Goal: Find specific page/section: Find specific page/section

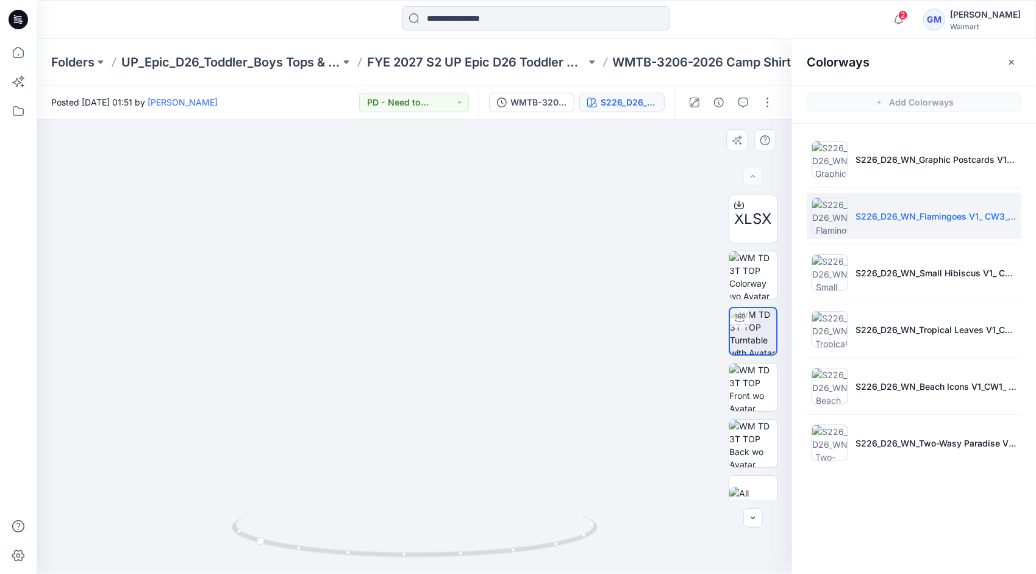
click at [483, 311] on img at bounding box center [414, 335] width 641 height 477
click at [540, 226] on img at bounding box center [414, 335] width 641 height 477
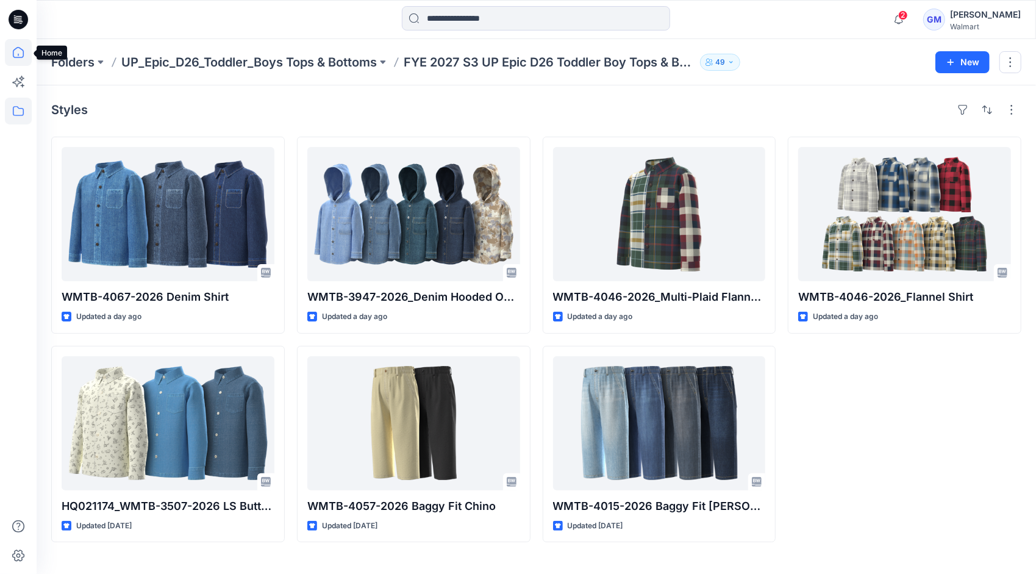
drag, startPoint x: 0, startPoint y: 0, endPoint x: 20, endPoint y: 59, distance: 61.9
click at [20, 59] on icon at bounding box center [18, 52] width 27 height 27
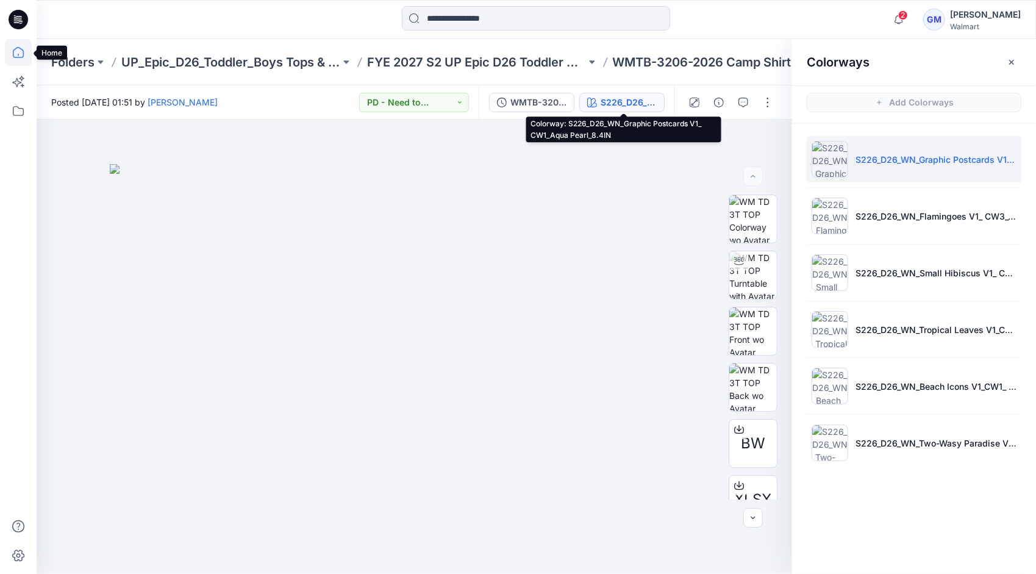
click at [12, 50] on icon at bounding box center [18, 52] width 27 height 27
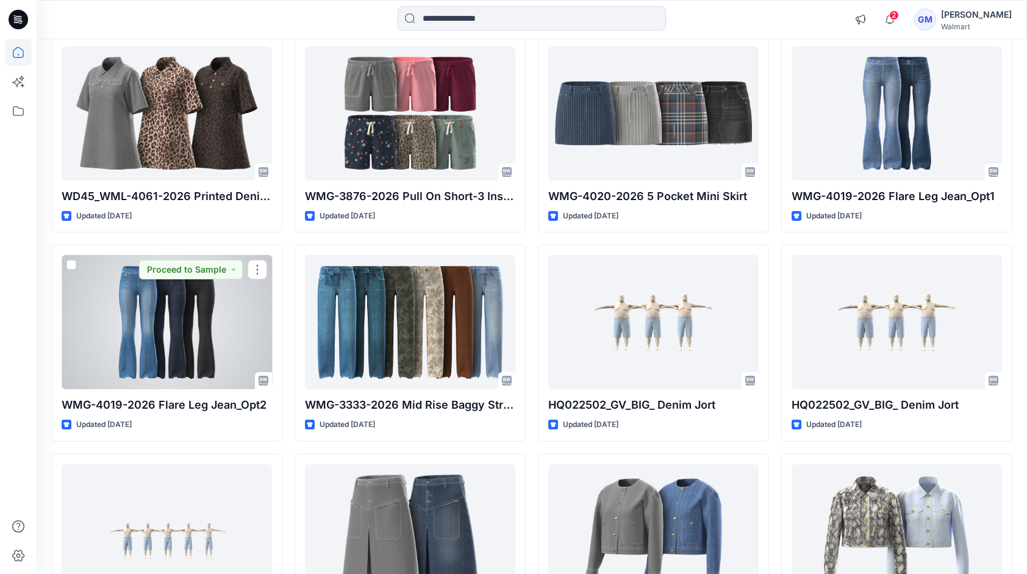
scroll to position [2420, 0]
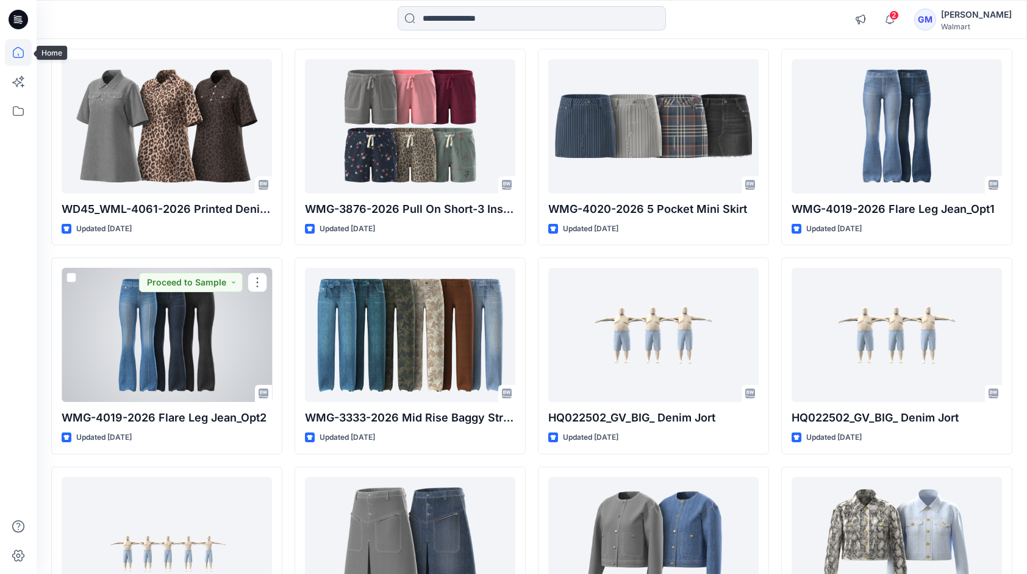
click at [12, 52] on icon at bounding box center [18, 52] width 27 height 27
drag, startPoint x: 23, startPoint y: 109, endPoint x: 12, endPoint y: 107, distance: 10.6
click at [22, 109] on icon at bounding box center [18, 111] width 27 height 27
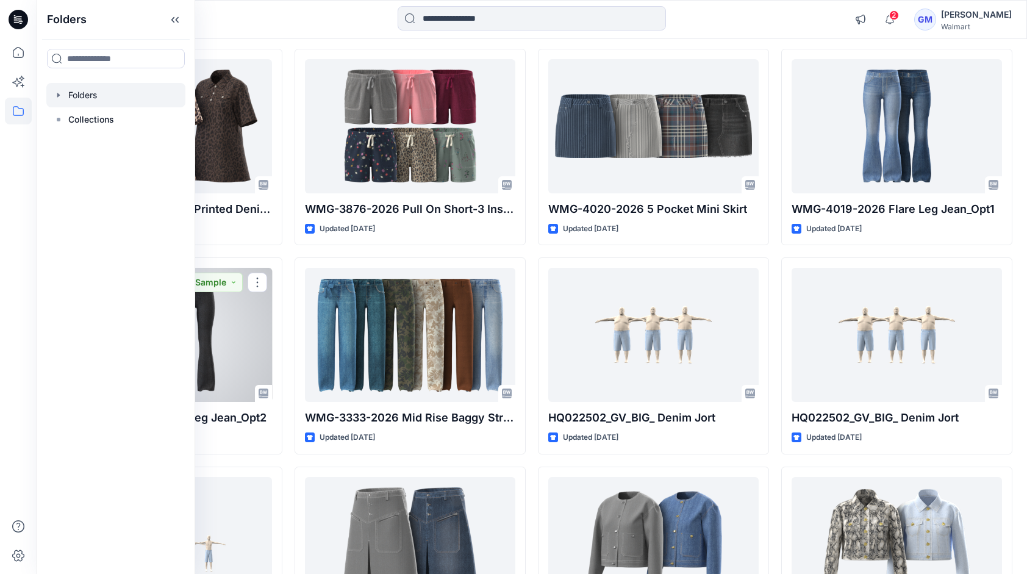
click at [99, 91] on div at bounding box center [115, 95] width 139 height 24
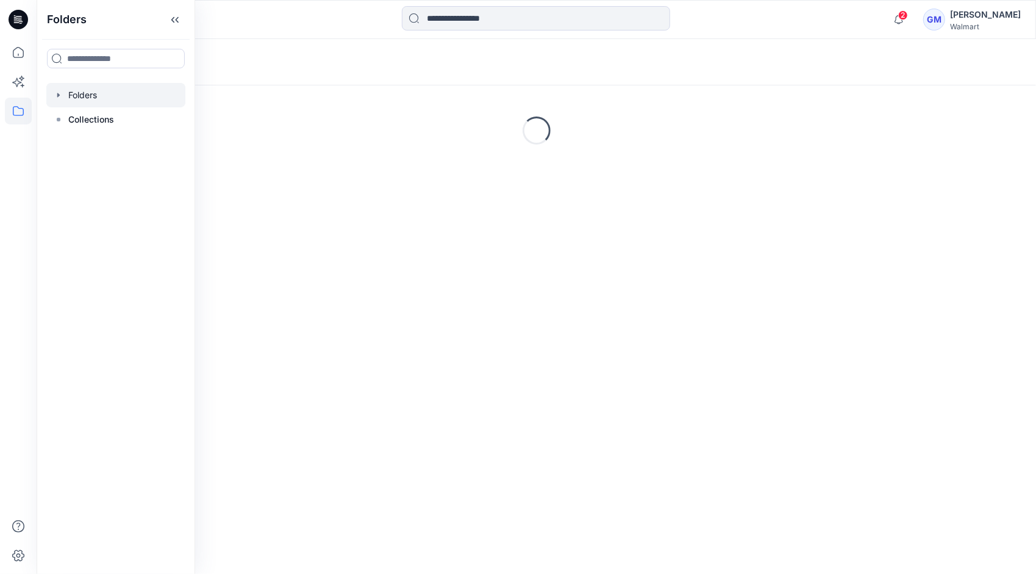
click at [390, 51] on div "Folders" at bounding box center [536, 62] width 999 height 46
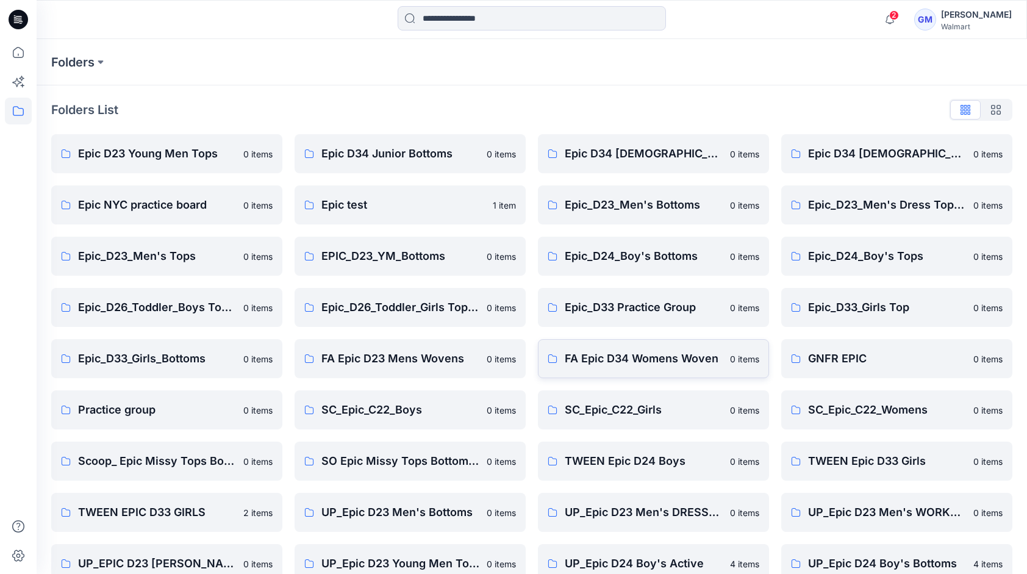
click at [620, 354] on p "FA Epic D34 Womens Woven" at bounding box center [644, 358] width 158 height 17
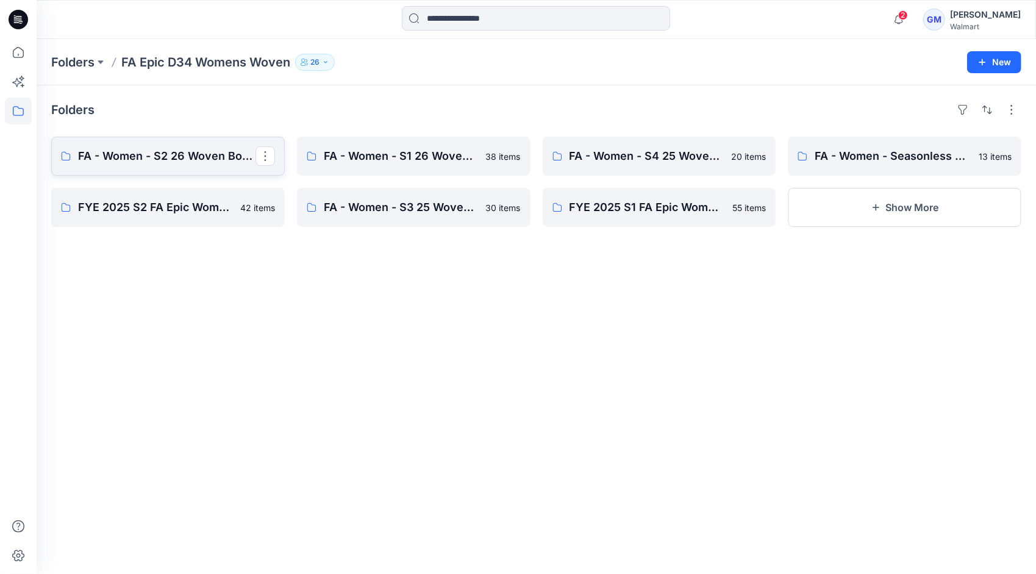
click at [155, 154] on p "FA - Women - S2 26 Woven Board" at bounding box center [166, 156] width 177 height 17
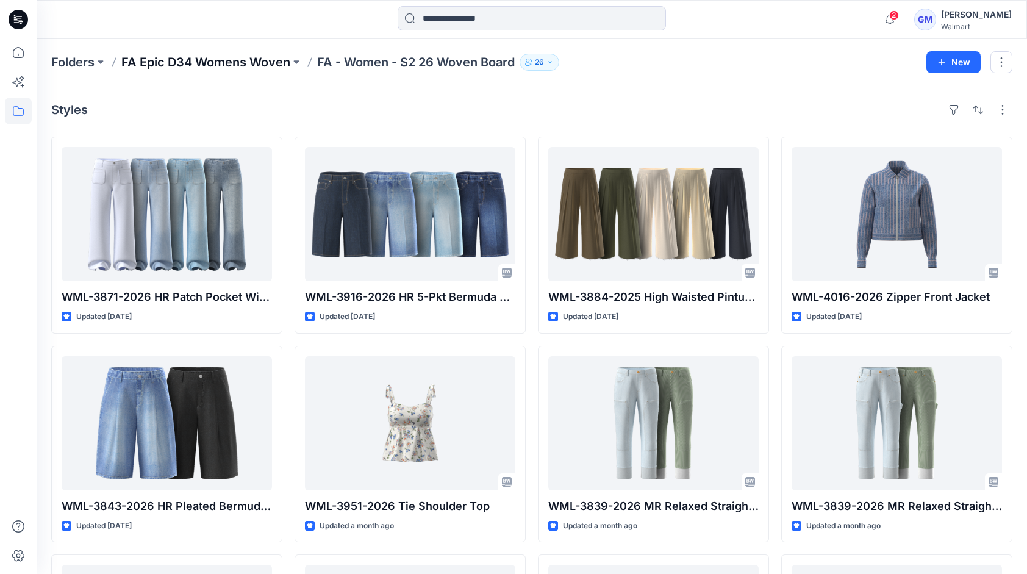
click at [244, 58] on p "FA Epic D34 Womens Woven" at bounding box center [205, 62] width 169 height 17
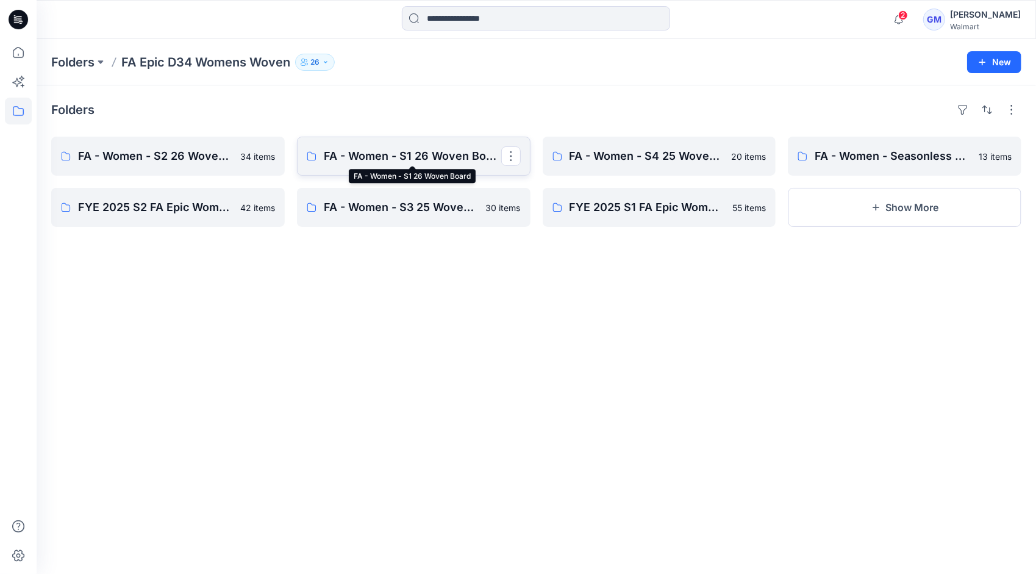
click at [387, 157] on p "FA - Women - S1 26 Woven Board" at bounding box center [412, 156] width 177 height 17
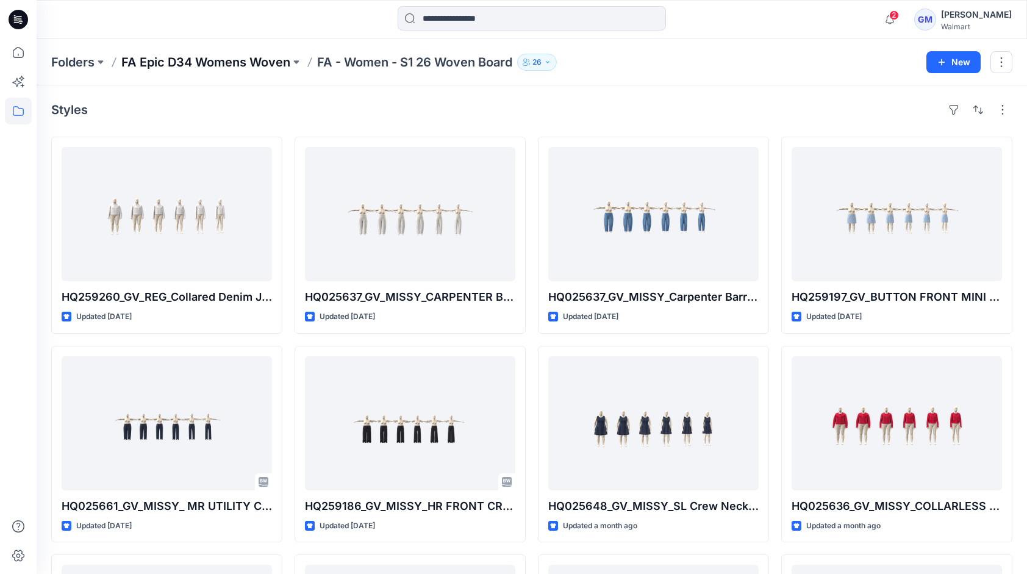
click at [243, 60] on p "FA Epic D34 Womens Woven" at bounding box center [205, 62] width 169 height 17
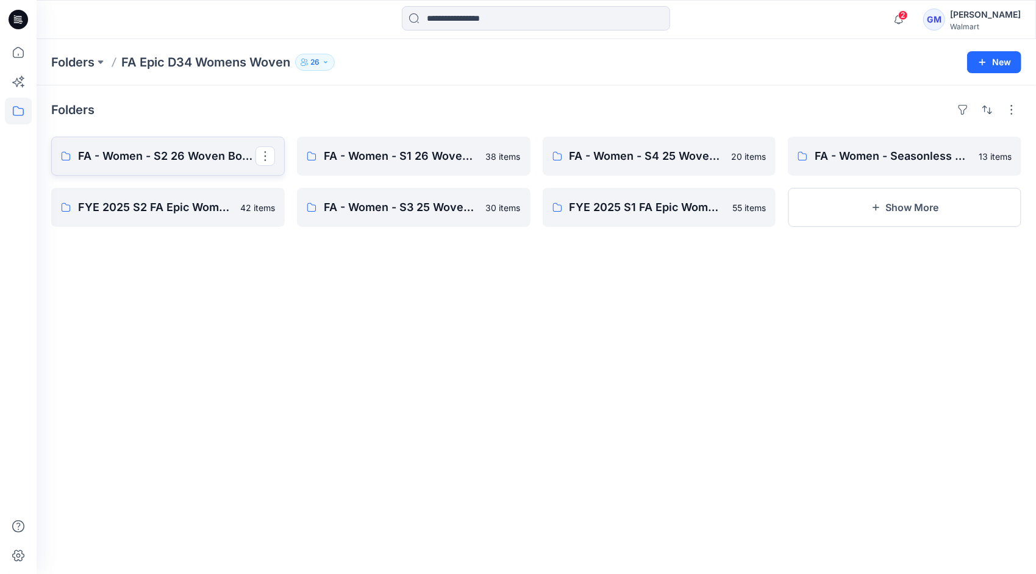
click at [157, 152] on p "FA - Women - S2 26 Woven Board" at bounding box center [166, 156] width 177 height 17
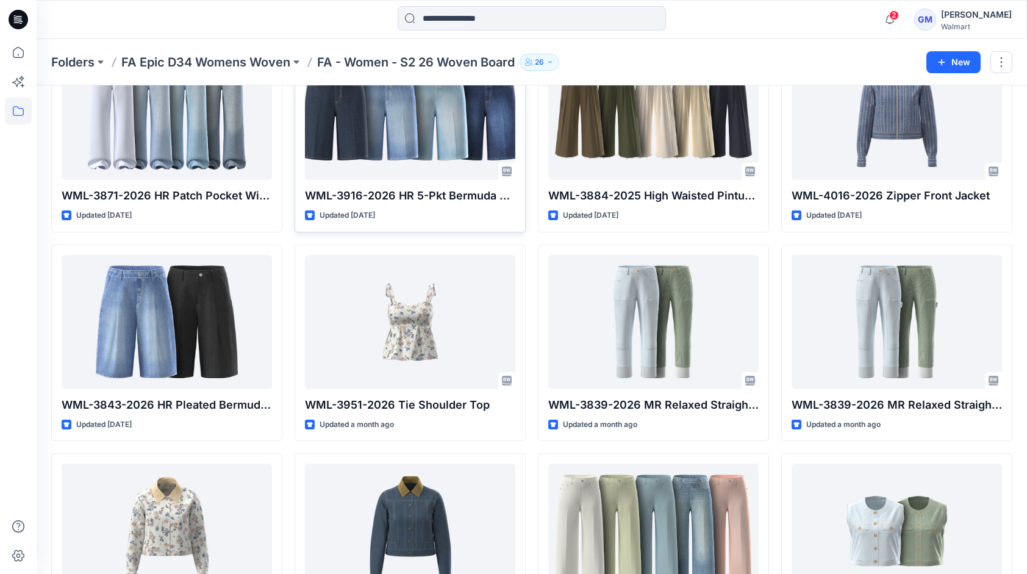
scroll to position [99, 0]
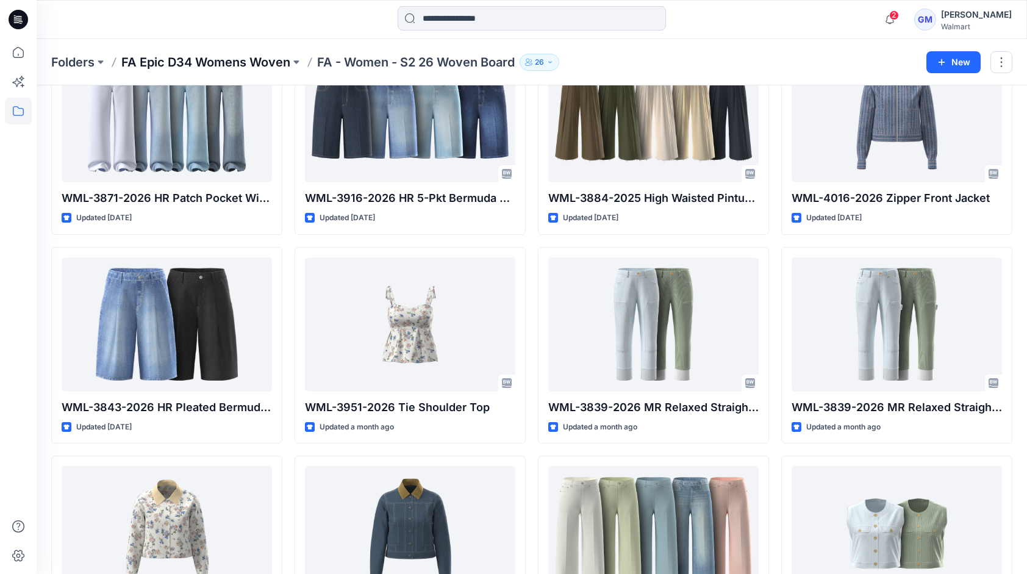
click at [230, 54] on p "FA Epic D34 Womens Woven" at bounding box center [205, 62] width 169 height 17
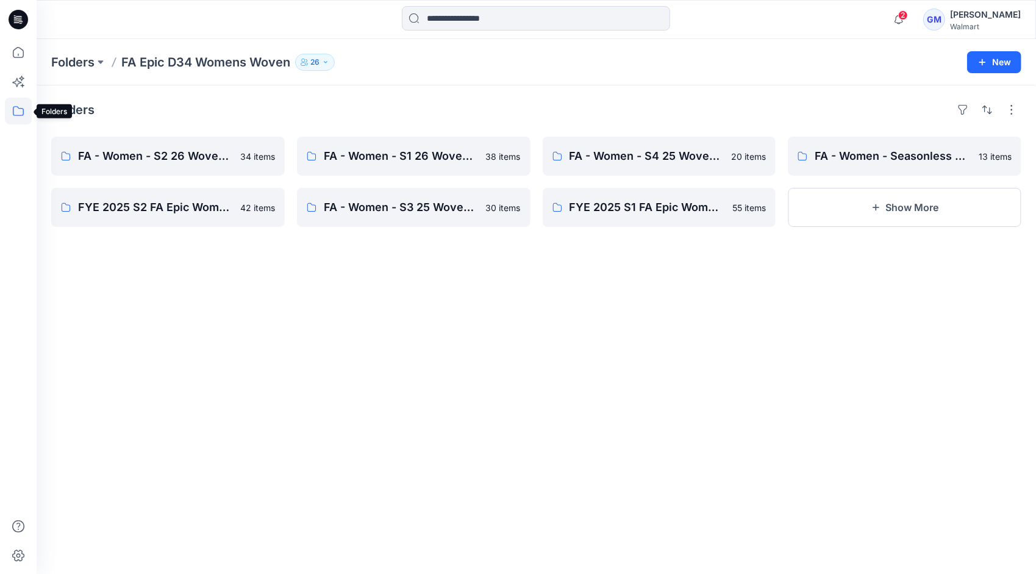
click at [13, 111] on icon at bounding box center [18, 111] width 27 height 27
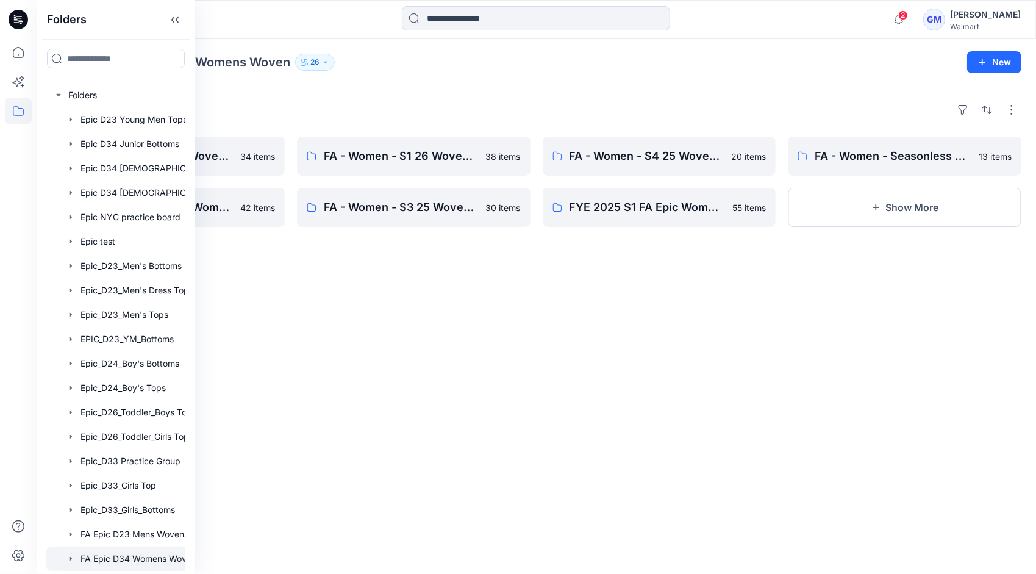
click at [374, 84] on div "Folders FA Epic D34 Womens Woven 26 New" at bounding box center [536, 62] width 999 height 46
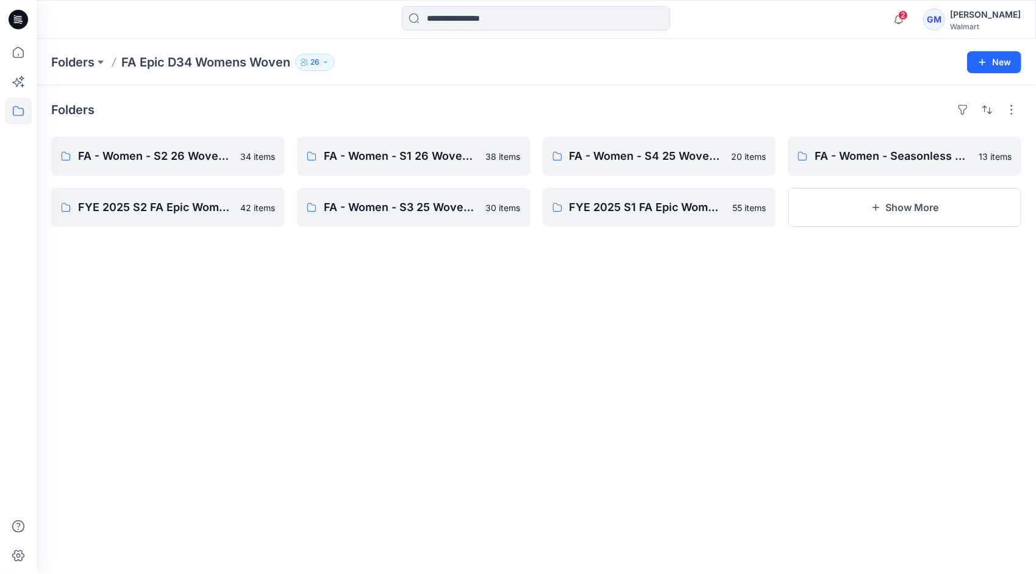
click at [381, 103] on div "Folders" at bounding box center [536, 110] width 970 height 20
click at [16, 104] on icon at bounding box center [18, 111] width 27 height 27
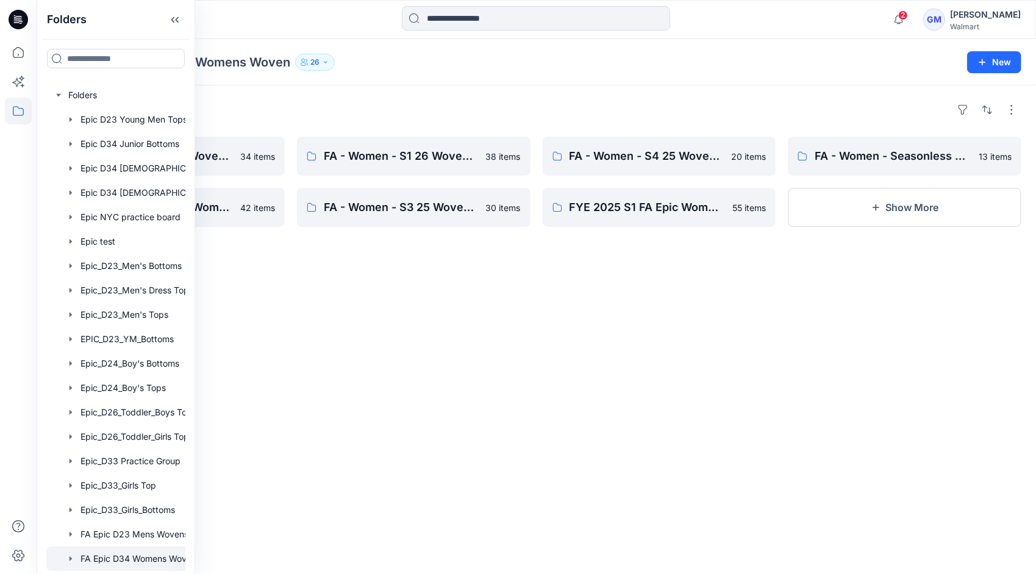
click at [357, 104] on div "Folders" at bounding box center [536, 110] width 970 height 20
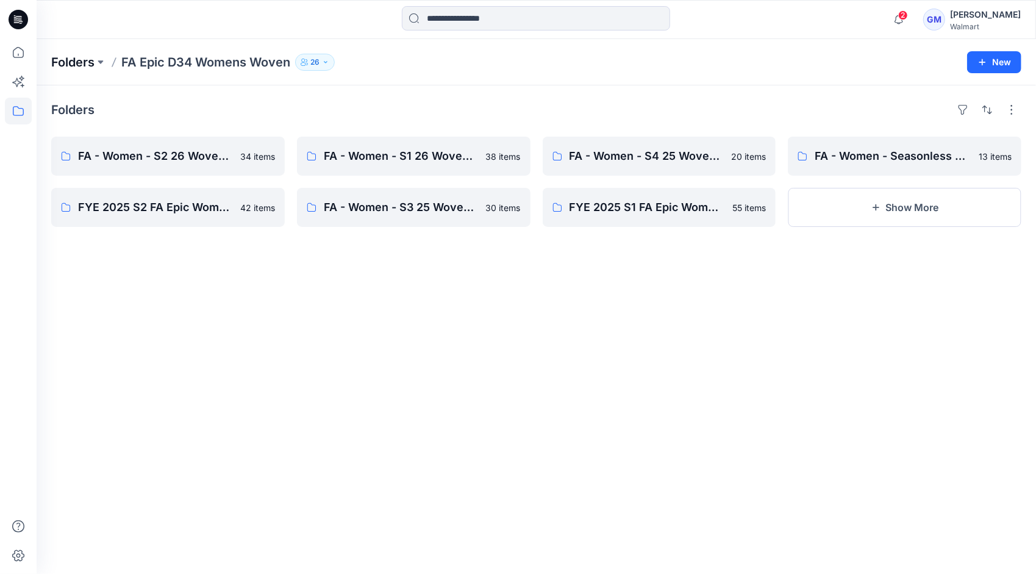
click at [93, 65] on p "Folders" at bounding box center [72, 62] width 43 height 17
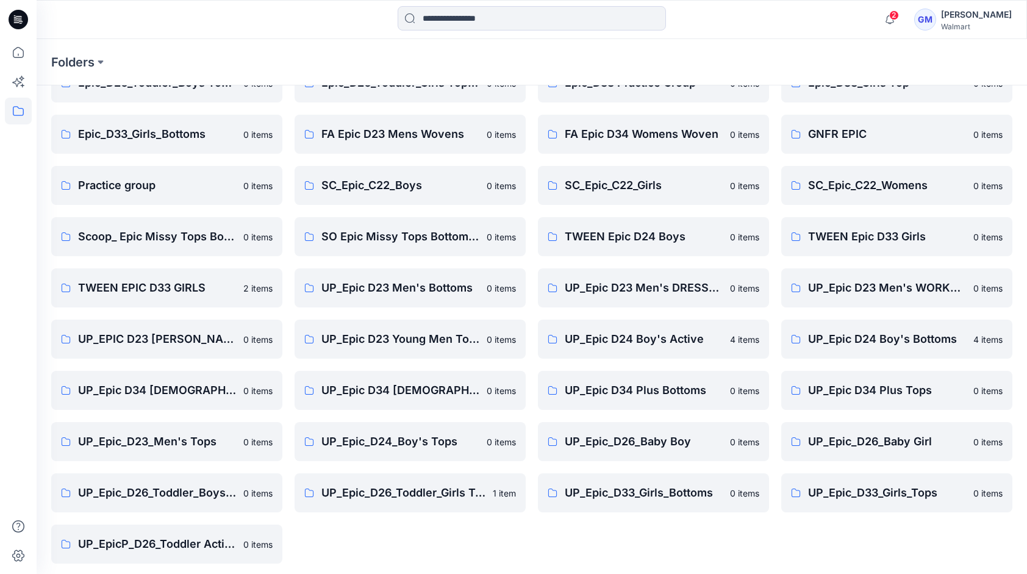
scroll to position [228, 0]
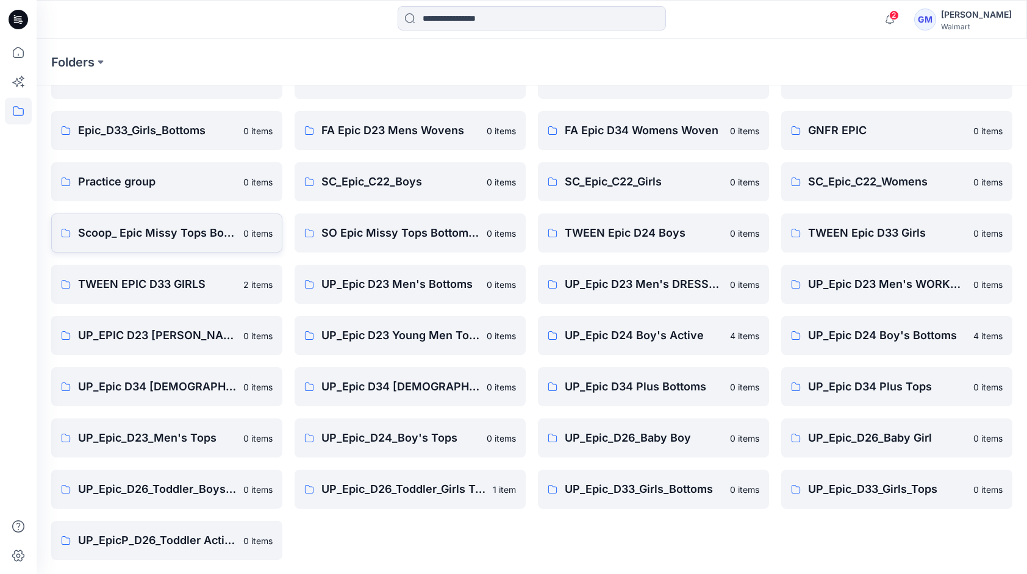
click at [178, 232] on p "Scoop_ Epic Missy Tops Bottoms Dress" at bounding box center [157, 232] width 158 height 17
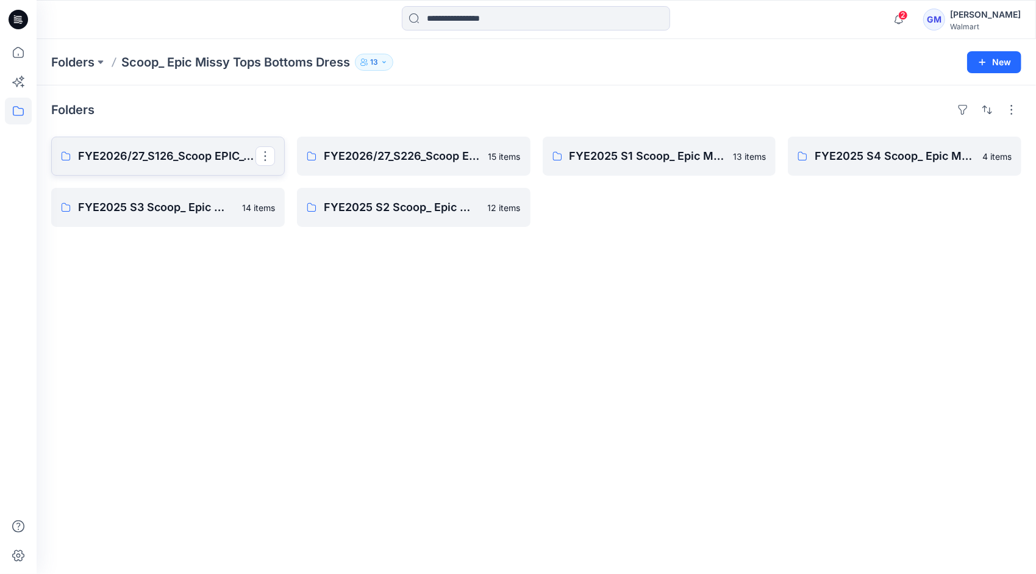
click at [135, 159] on p "FYE2026/27_S126_Scoop EPIC_Top & Bottom" at bounding box center [166, 156] width 177 height 17
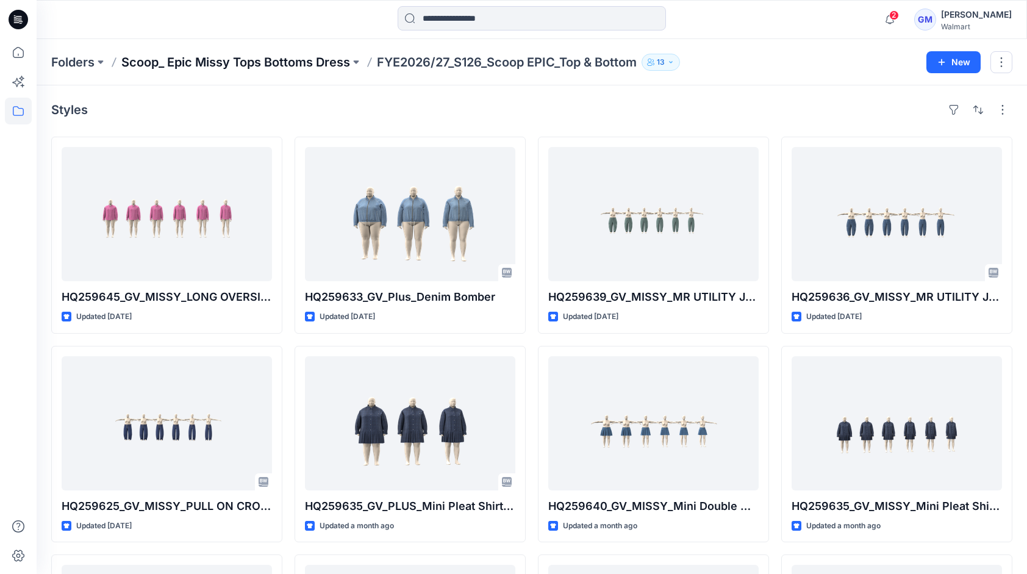
click at [198, 63] on p "Scoop_ Epic Missy Tops Bottoms Dress" at bounding box center [235, 62] width 229 height 17
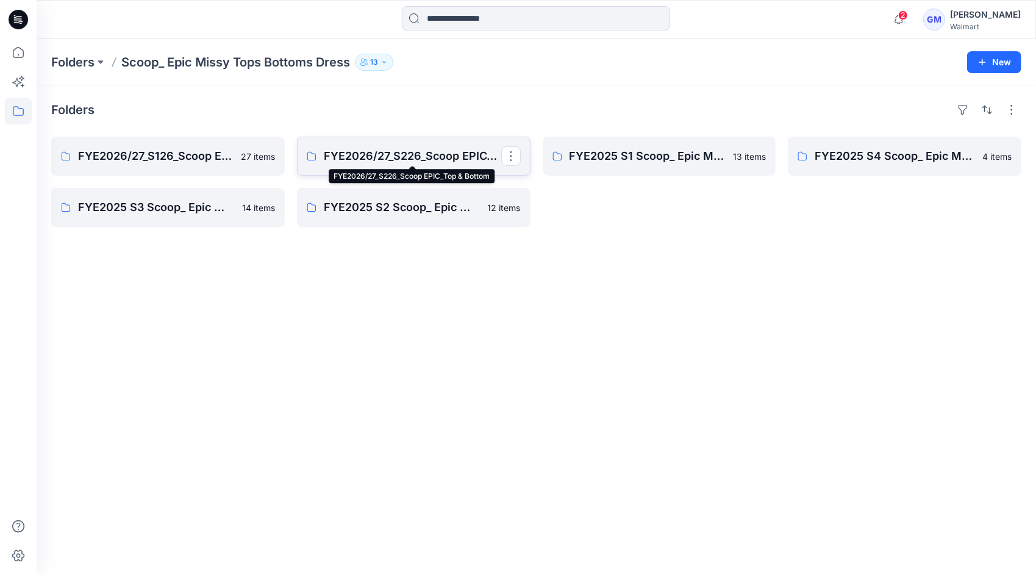
click at [355, 151] on p "FYE2026/27_S226_Scoop EPIC_Top & Bottom" at bounding box center [412, 156] width 177 height 17
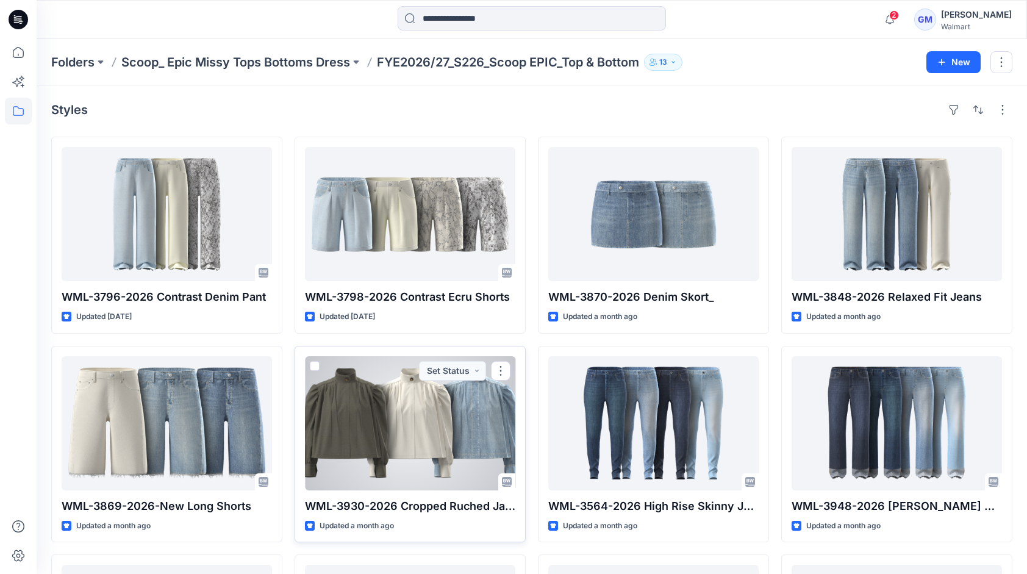
click at [415, 406] on div at bounding box center [410, 423] width 210 height 134
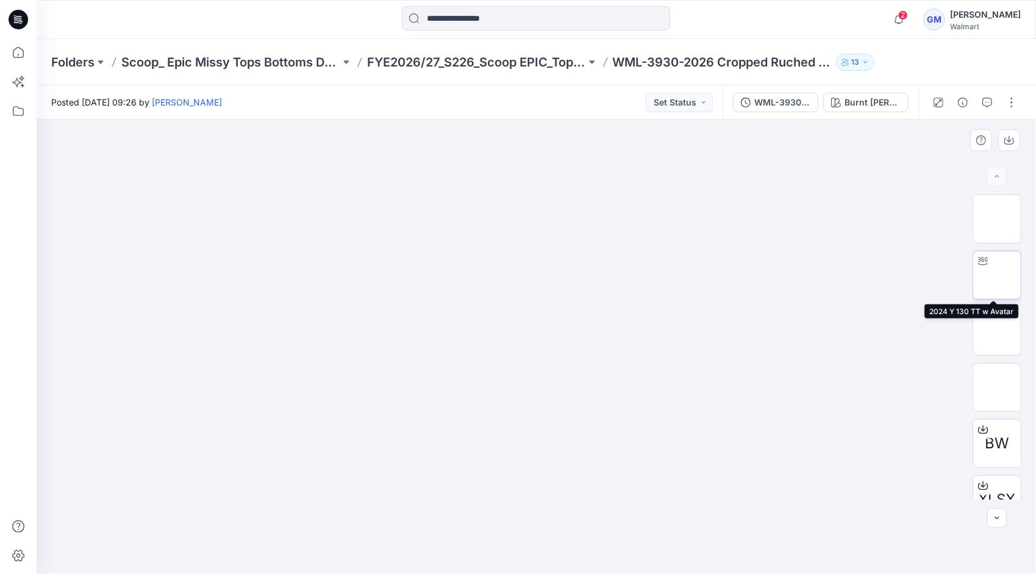
click at [997, 275] on img at bounding box center [997, 275] width 0 height 0
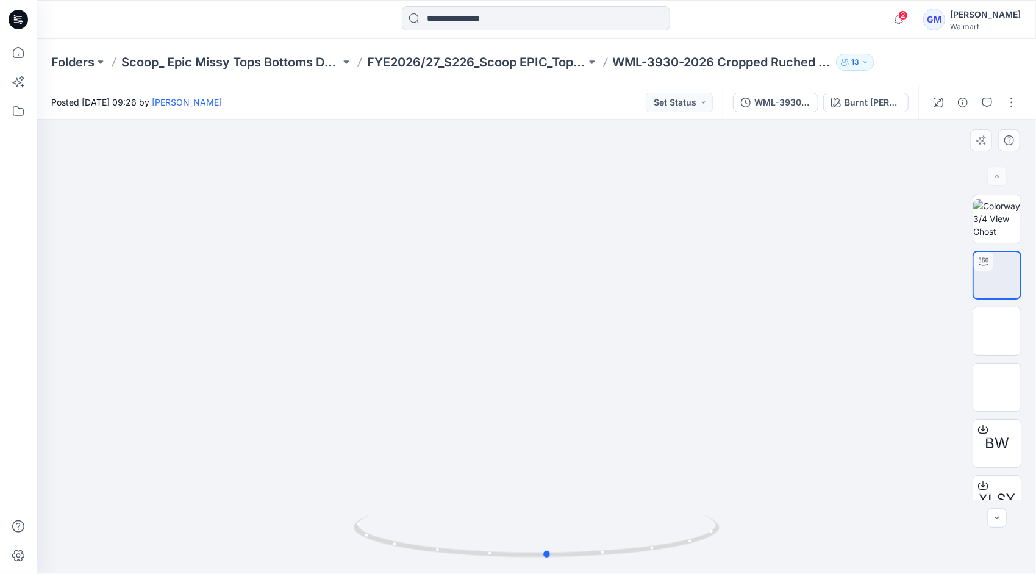
drag, startPoint x: 686, startPoint y: 545, endPoint x: 697, endPoint y: 502, distance: 44.7
click at [697, 502] on div at bounding box center [536, 346] width 999 height 454
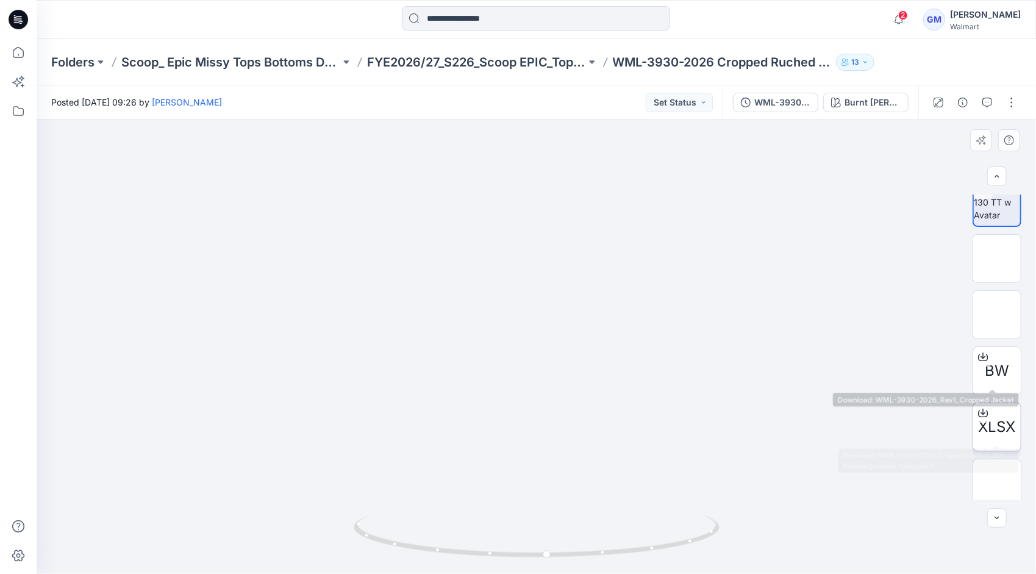
scroll to position [80, 0]
